Goal: Transaction & Acquisition: Purchase product/service

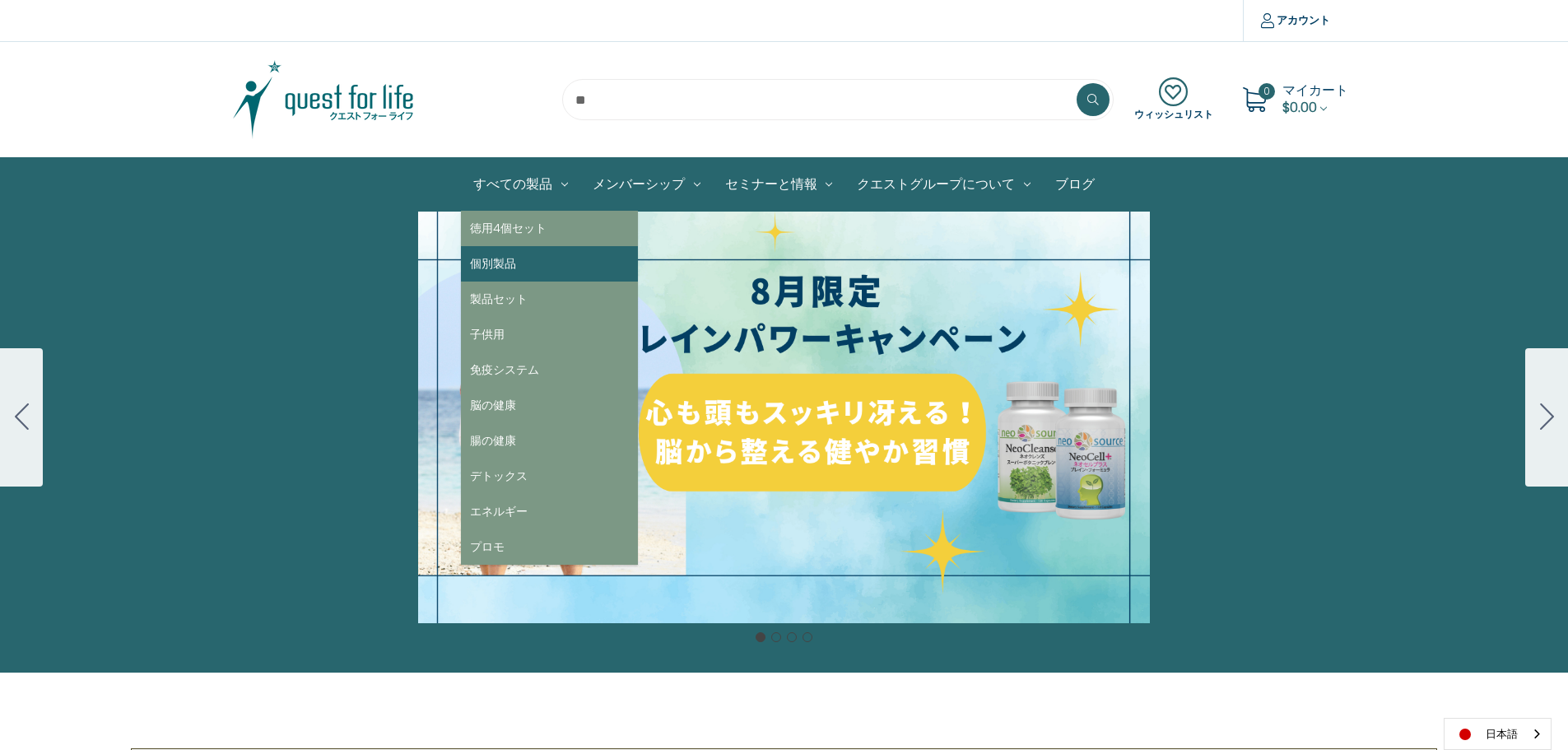
click at [500, 265] on link "個別製品" at bounding box center [550, 264] width 177 height 36
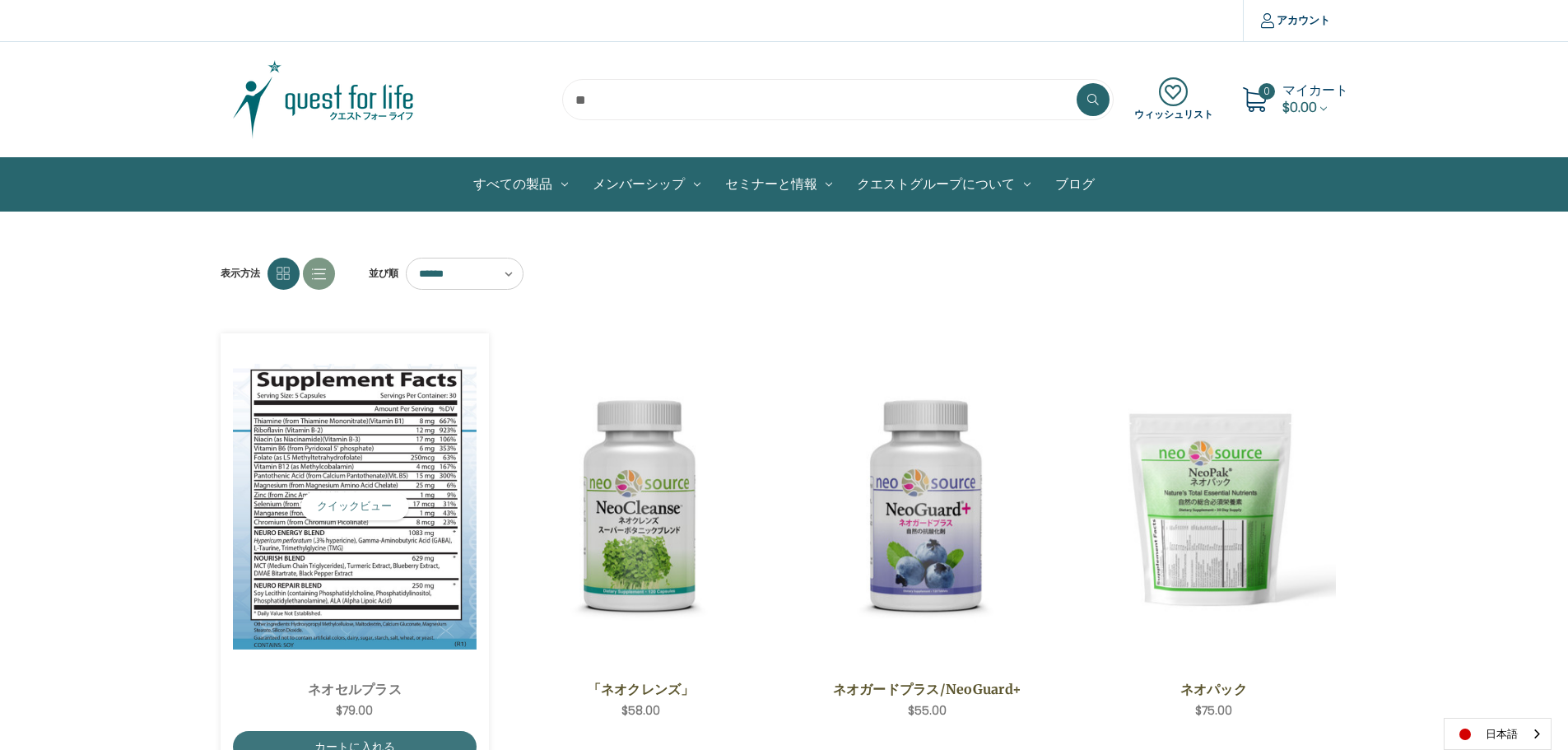
click at [391, 564] on img "NeoCell Plus,$79.00\a" at bounding box center [355, 507] width 244 height 286
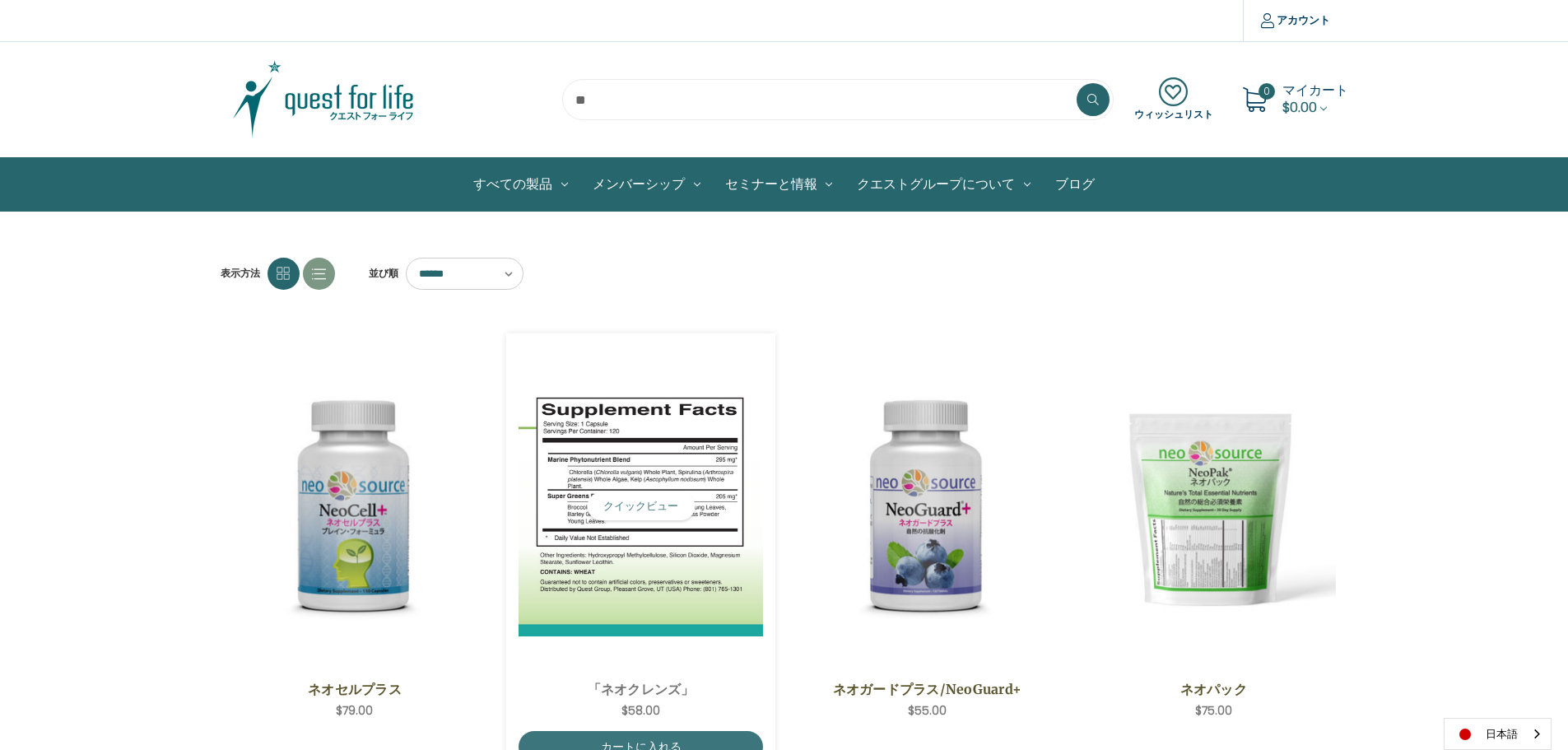
drag, startPoint x: 0, startPoint y: 0, endPoint x: 593, endPoint y: 479, distance: 762.3
click at [593, 479] on img "NeoCleanse,$58.00\a" at bounding box center [640, 506] width 244 height 260
